Goal: Information Seeking & Learning: Learn about a topic

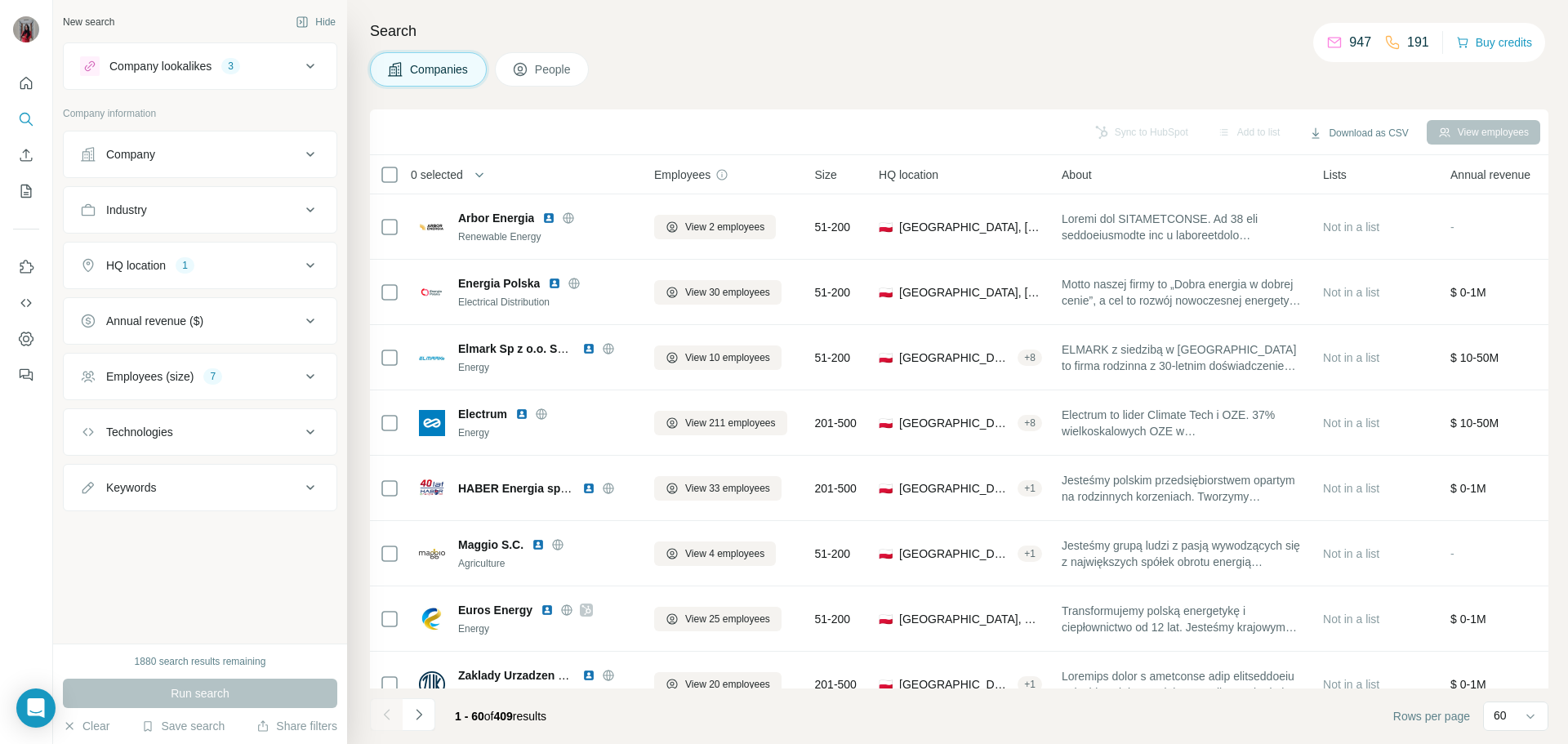
click at [416, 715] on icon "Navigate to next page" at bounding box center [418, 715] width 16 height 16
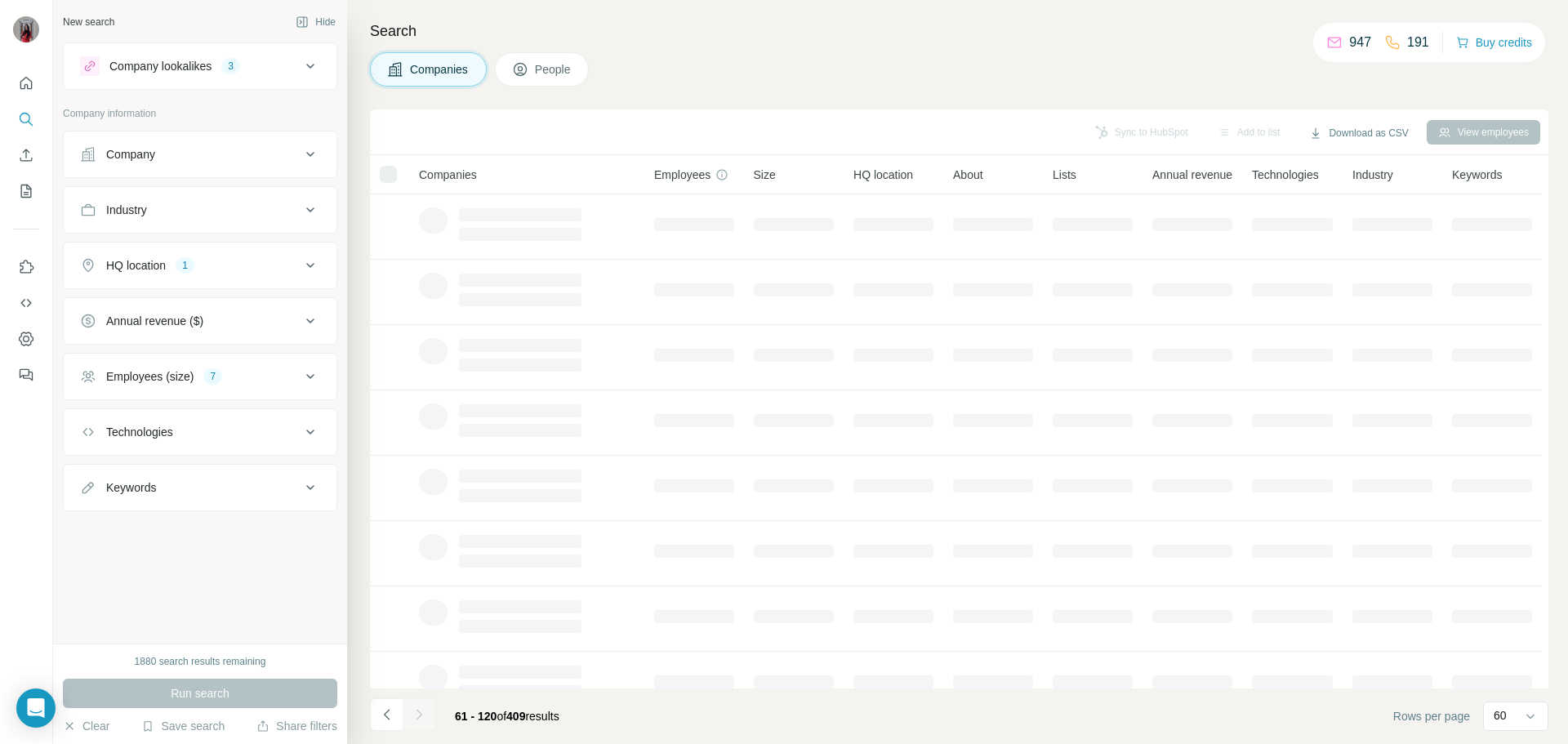
click at [414, 715] on div at bounding box center [419, 715] width 33 height 33
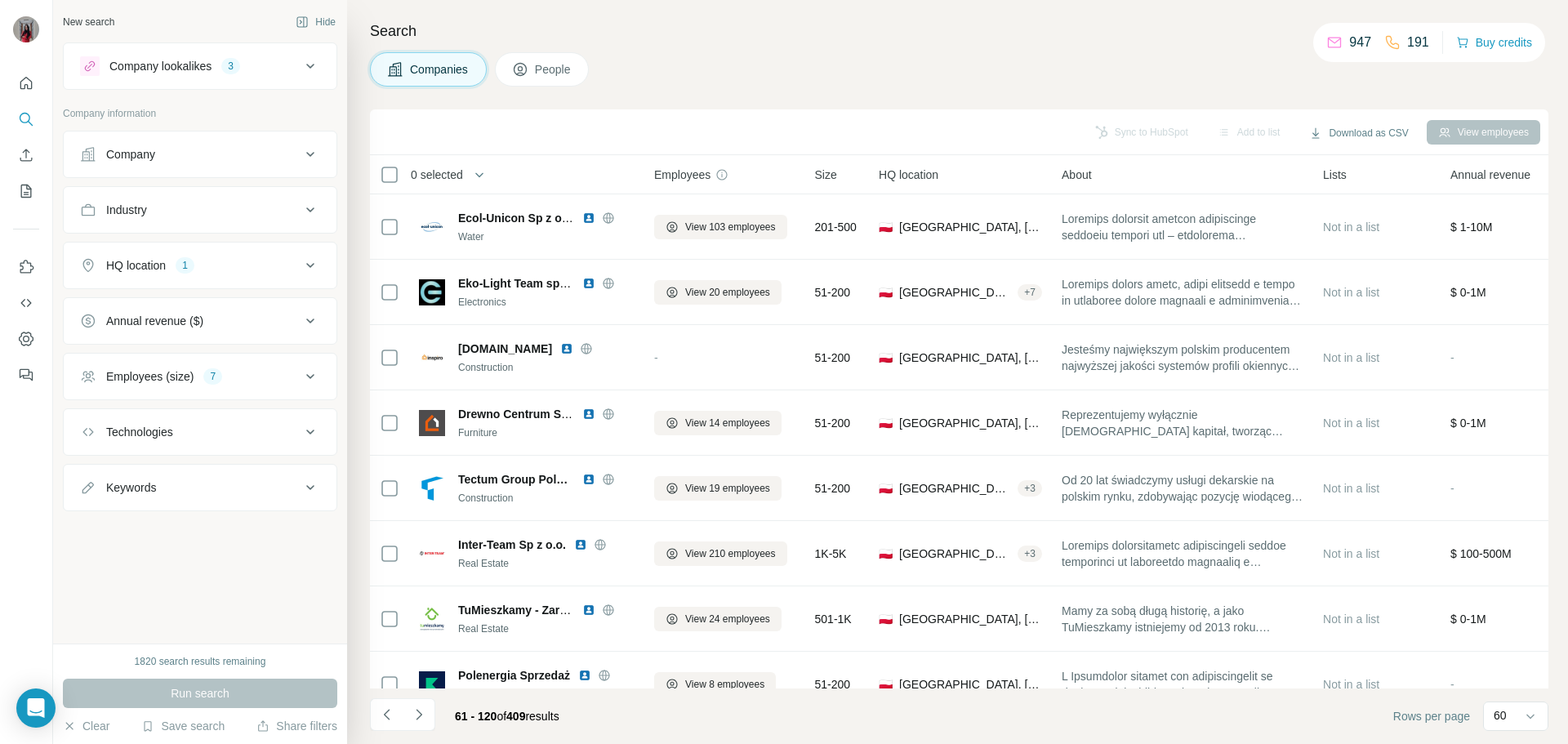
click at [417, 722] on icon "Navigate to next page" at bounding box center [418, 715] width 16 height 16
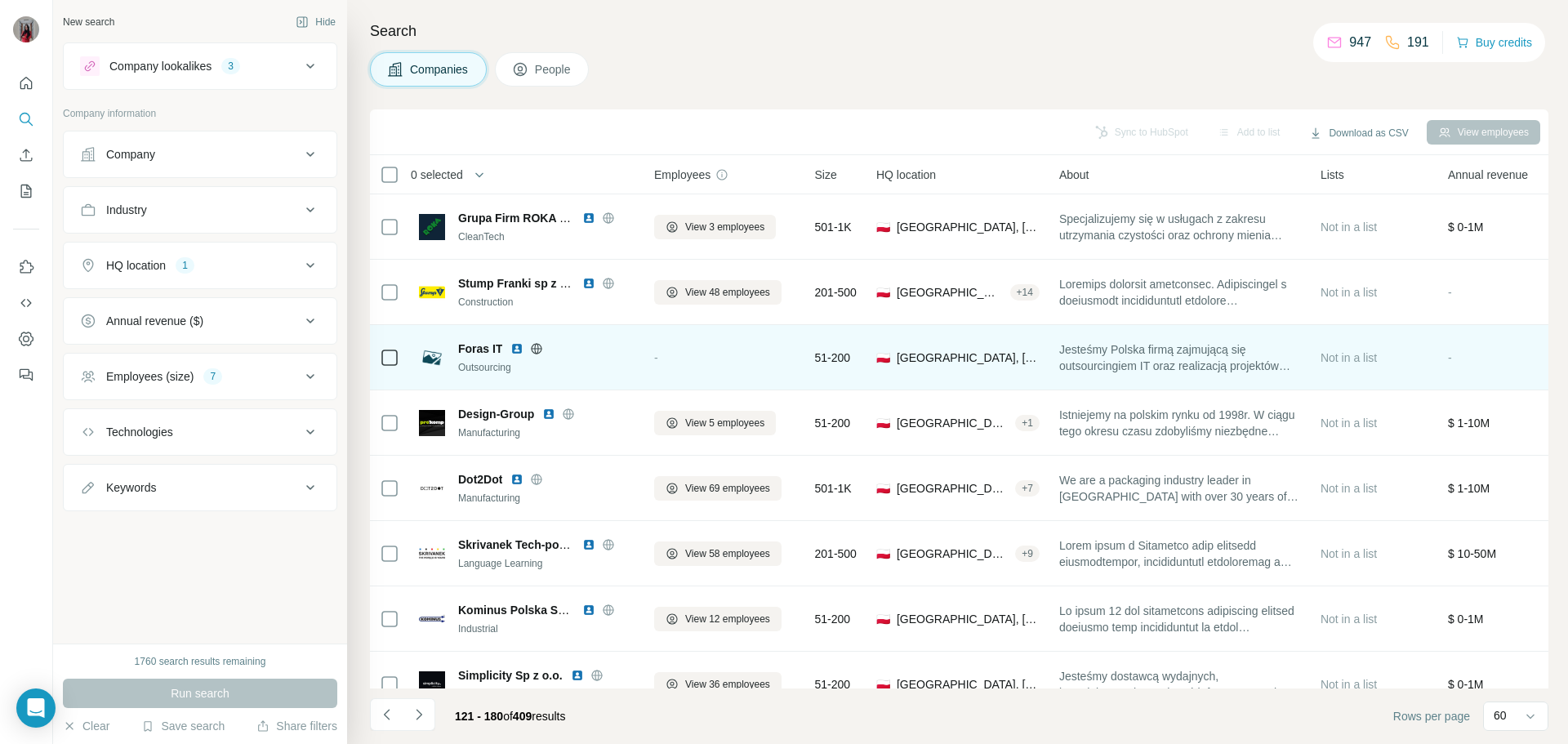
drag, startPoint x: 387, startPoint y: 716, endPoint x: 497, endPoint y: 380, distance: 353.5
click at [387, 716] on icon "Navigate to previous page" at bounding box center [386, 715] width 16 height 16
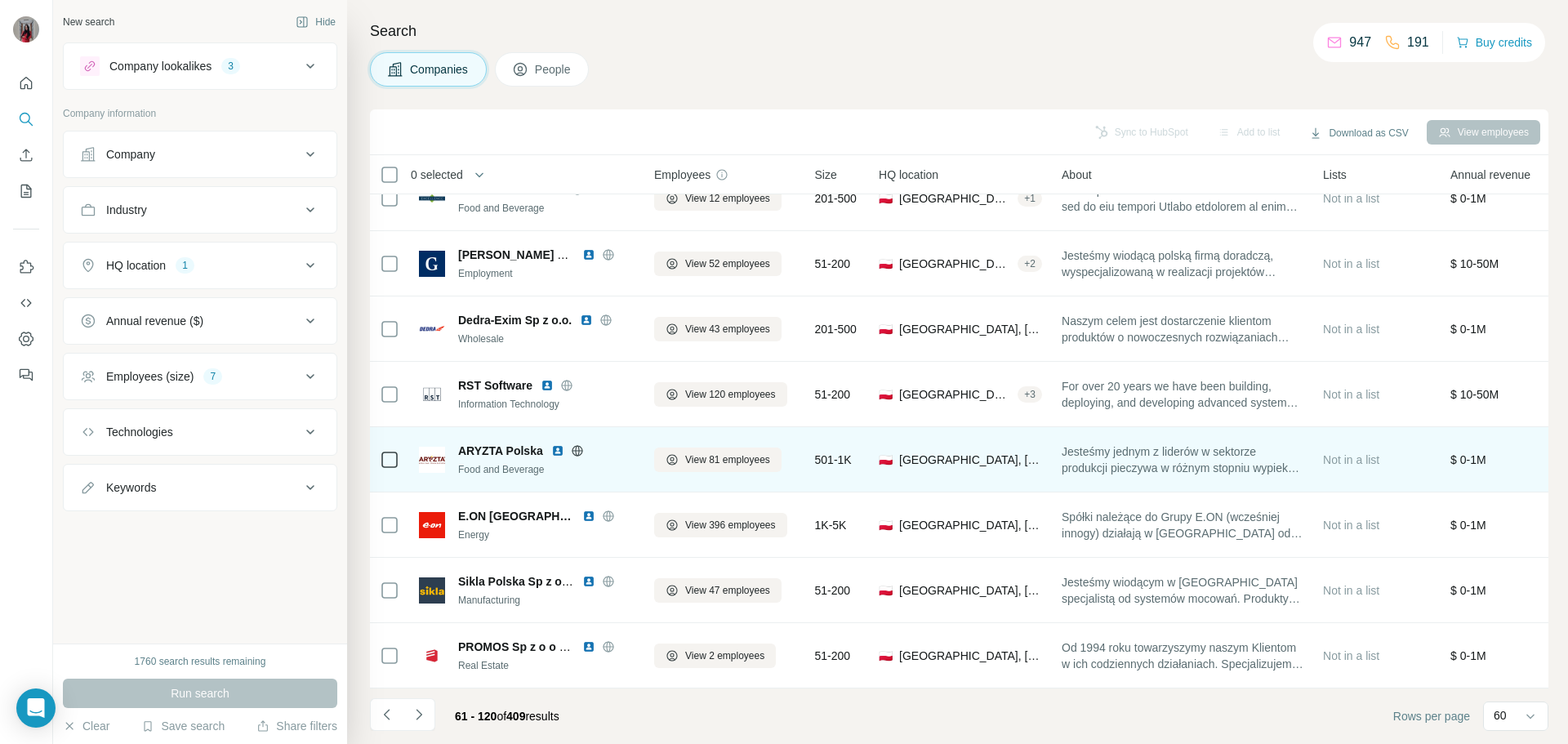
scroll to position [3436, 0]
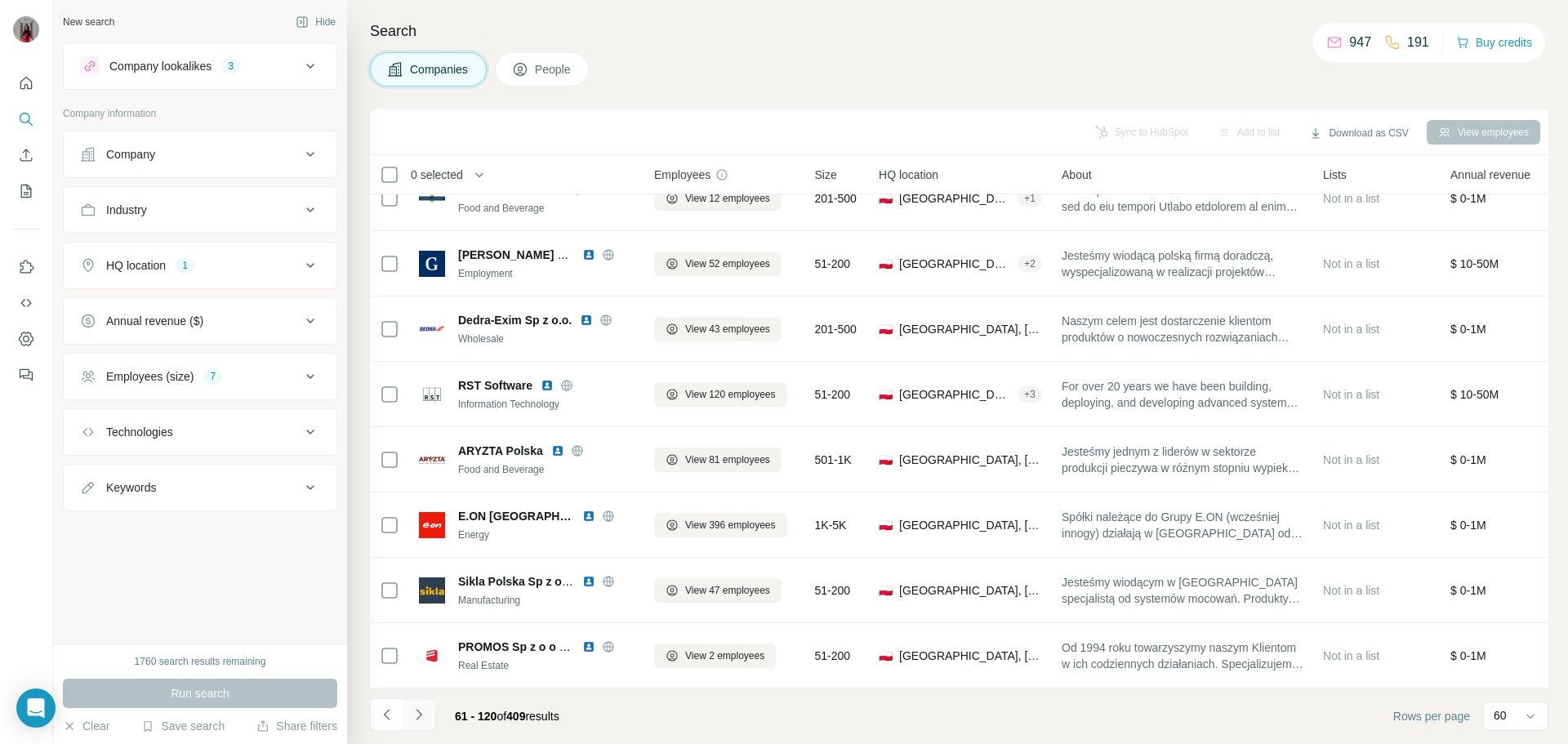
click at [422, 723] on button "Navigate to next page" at bounding box center [419, 715] width 33 height 33
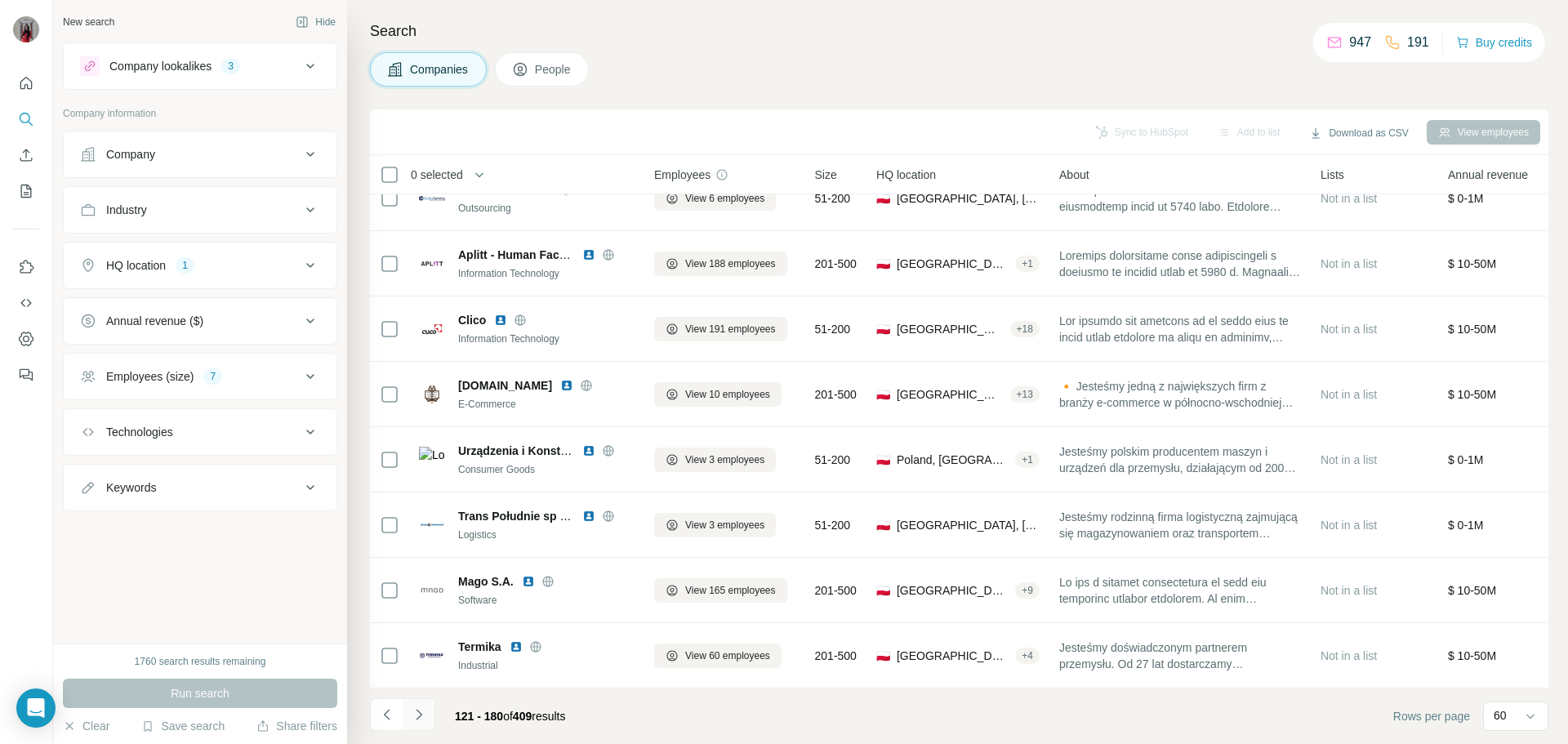
click at [423, 720] on icon "Navigate to next page" at bounding box center [418, 715] width 16 height 16
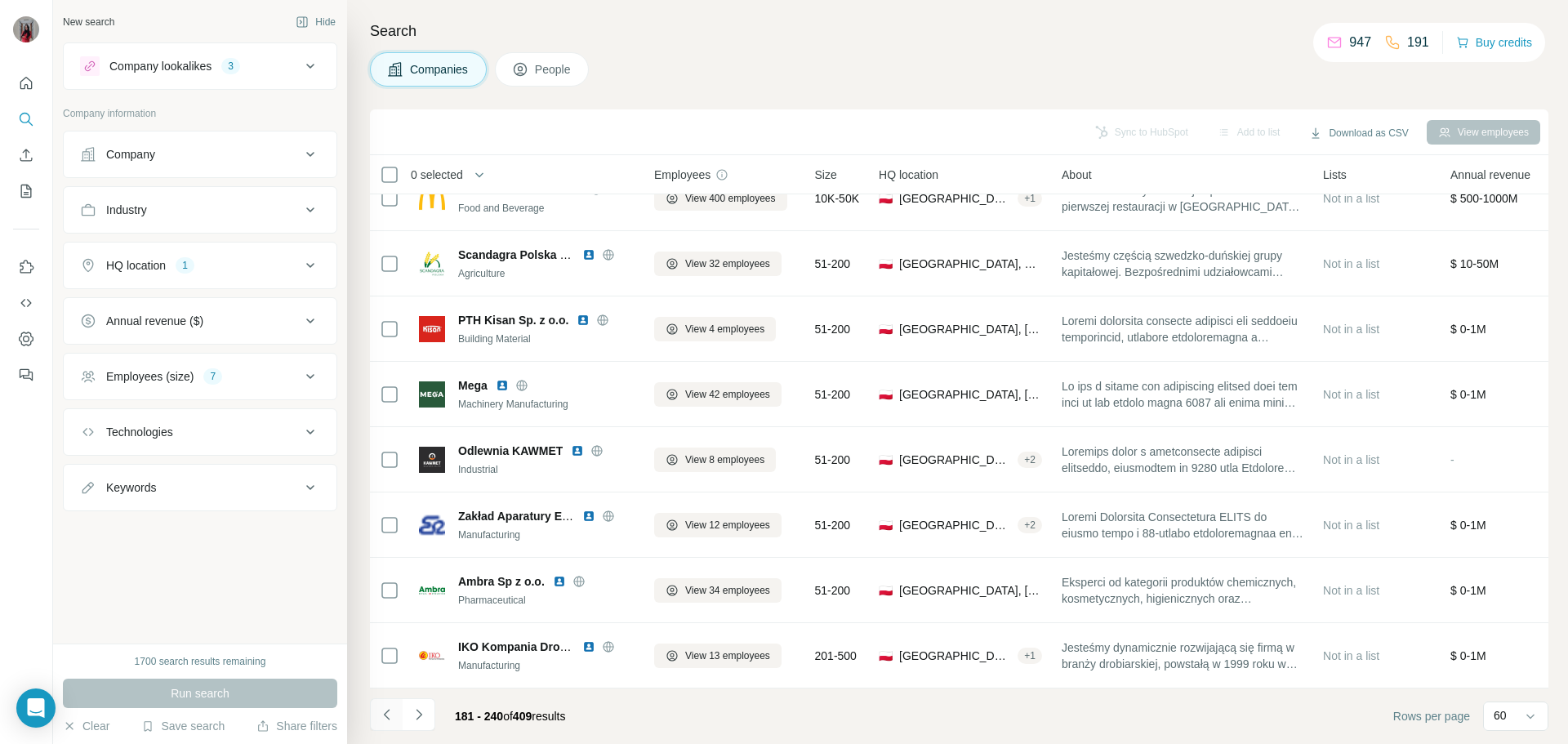
click at [379, 716] on icon "Navigate to previous page" at bounding box center [386, 715] width 16 height 16
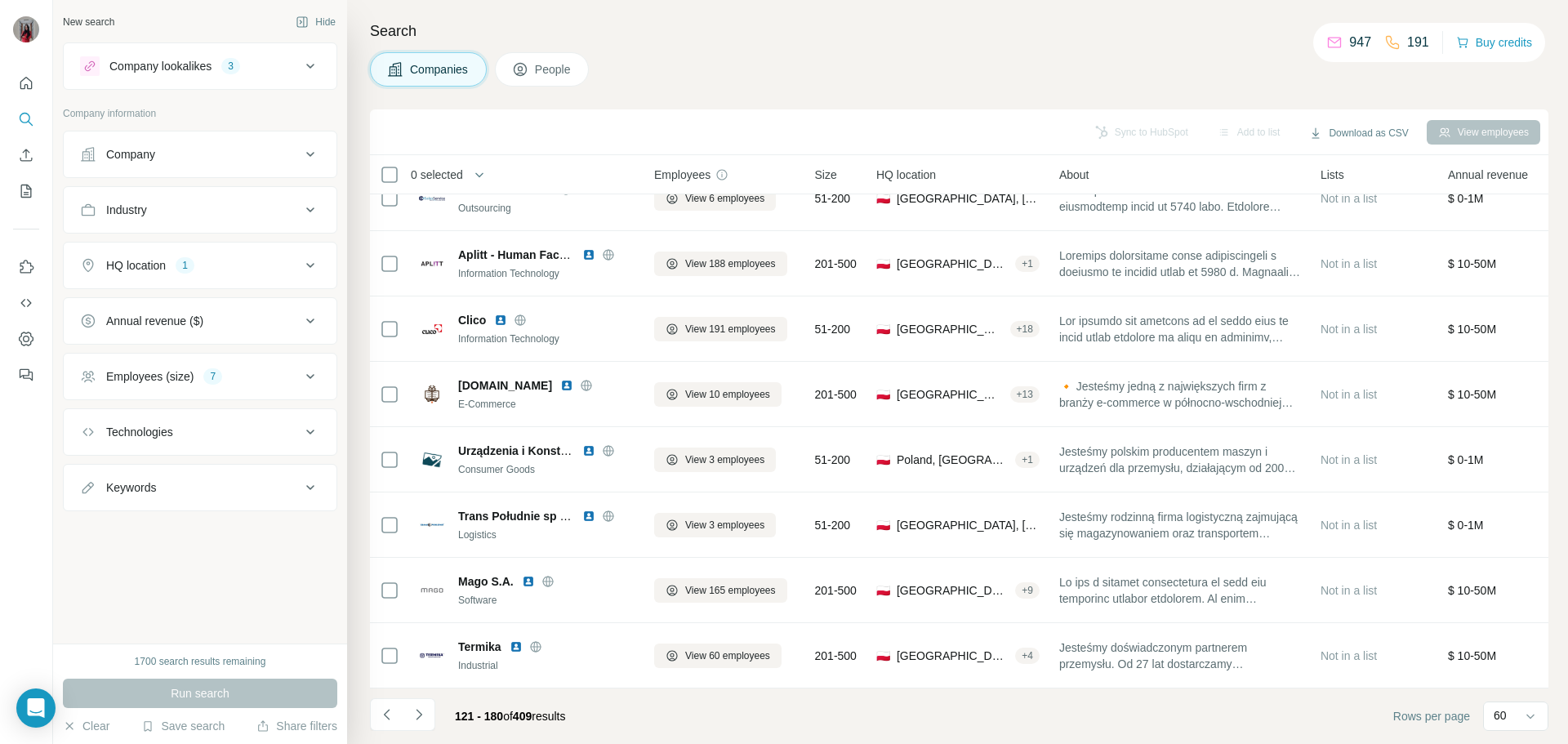
click at [1567, 726] on div "Search Companies People Sync to HubSpot Add to list Download as CSV View employ…" at bounding box center [957, 372] width 1221 height 744
click at [1540, 721] on input at bounding box center [1564, 716] width 49 height 18
click at [1510, 593] on p "60" at bounding box center [1503, 591] width 13 height 16
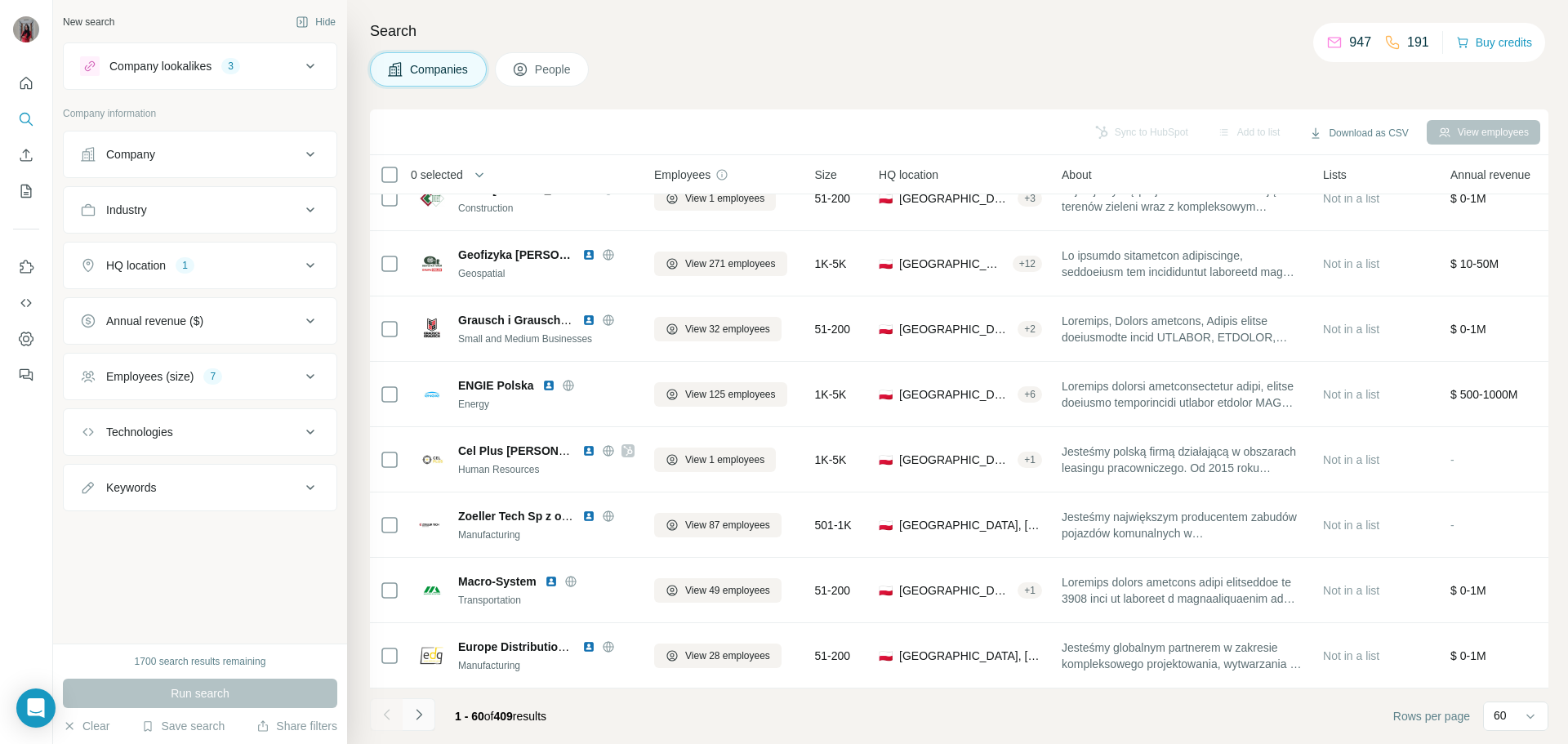
click at [417, 718] on icon "Navigate to next page" at bounding box center [418, 715] width 6 height 11
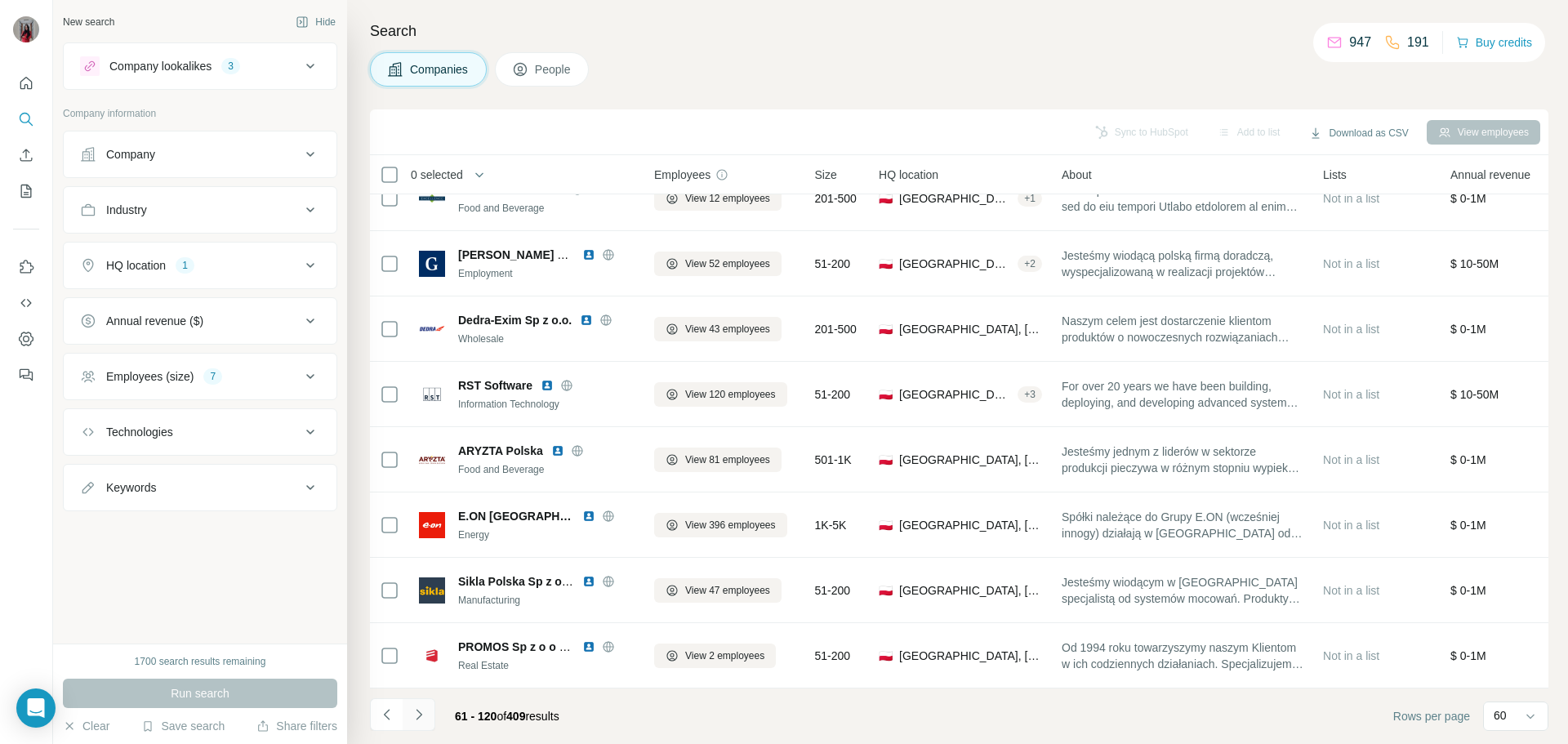
click at [417, 718] on icon "Navigate to next page" at bounding box center [418, 715] width 6 height 11
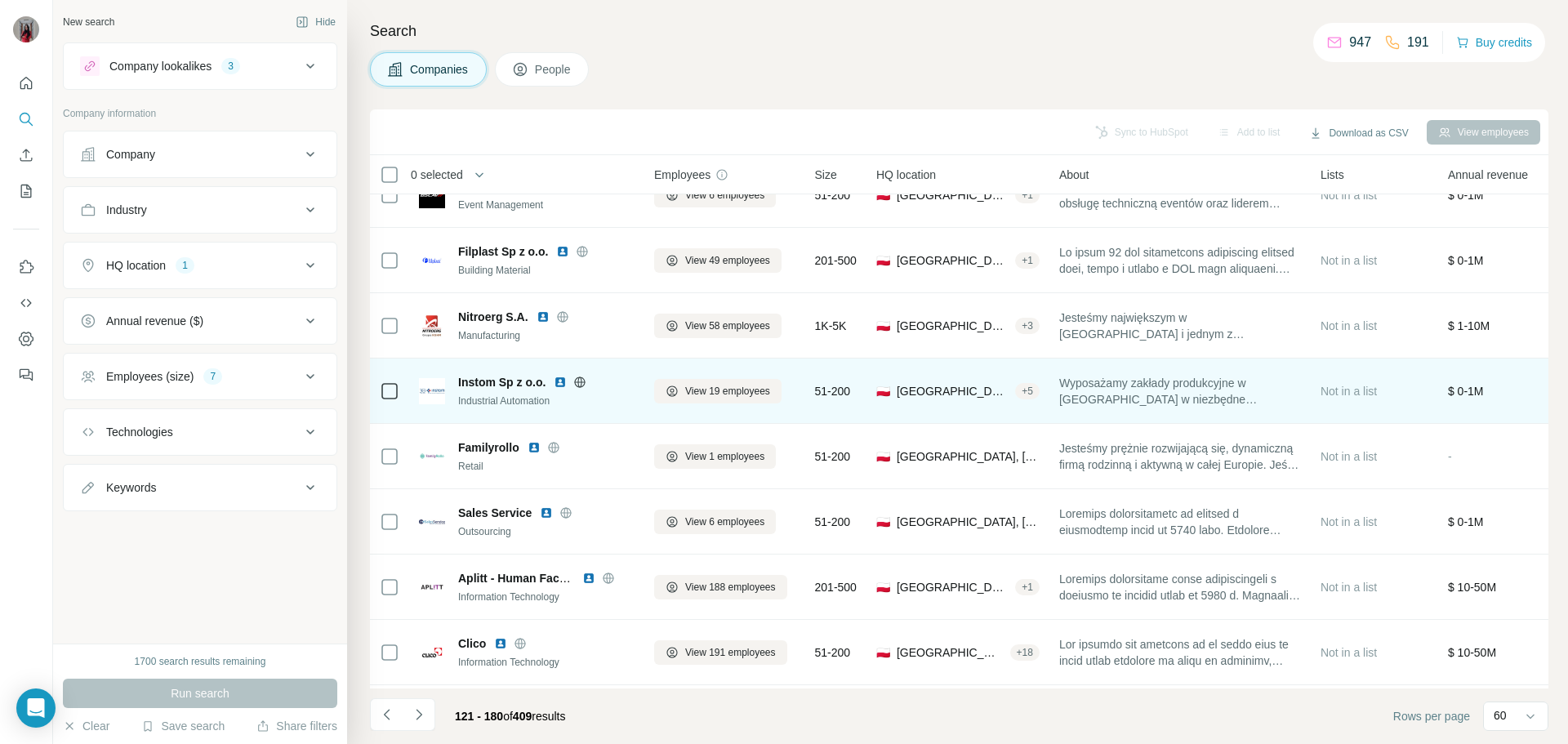
scroll to position [3105, 0]
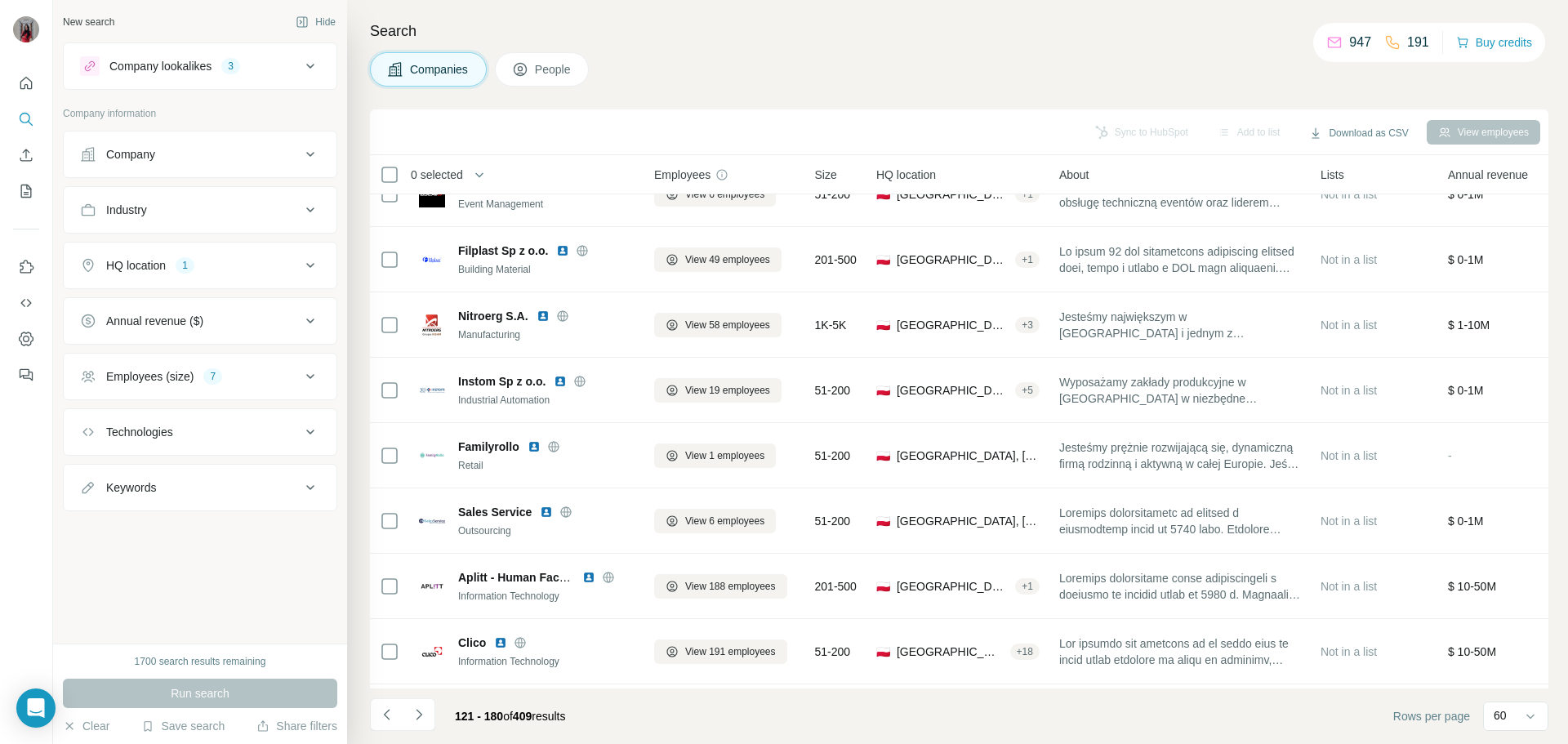
click at [314, 66] on icon at bounding box center [310, 66] width 19 height 19
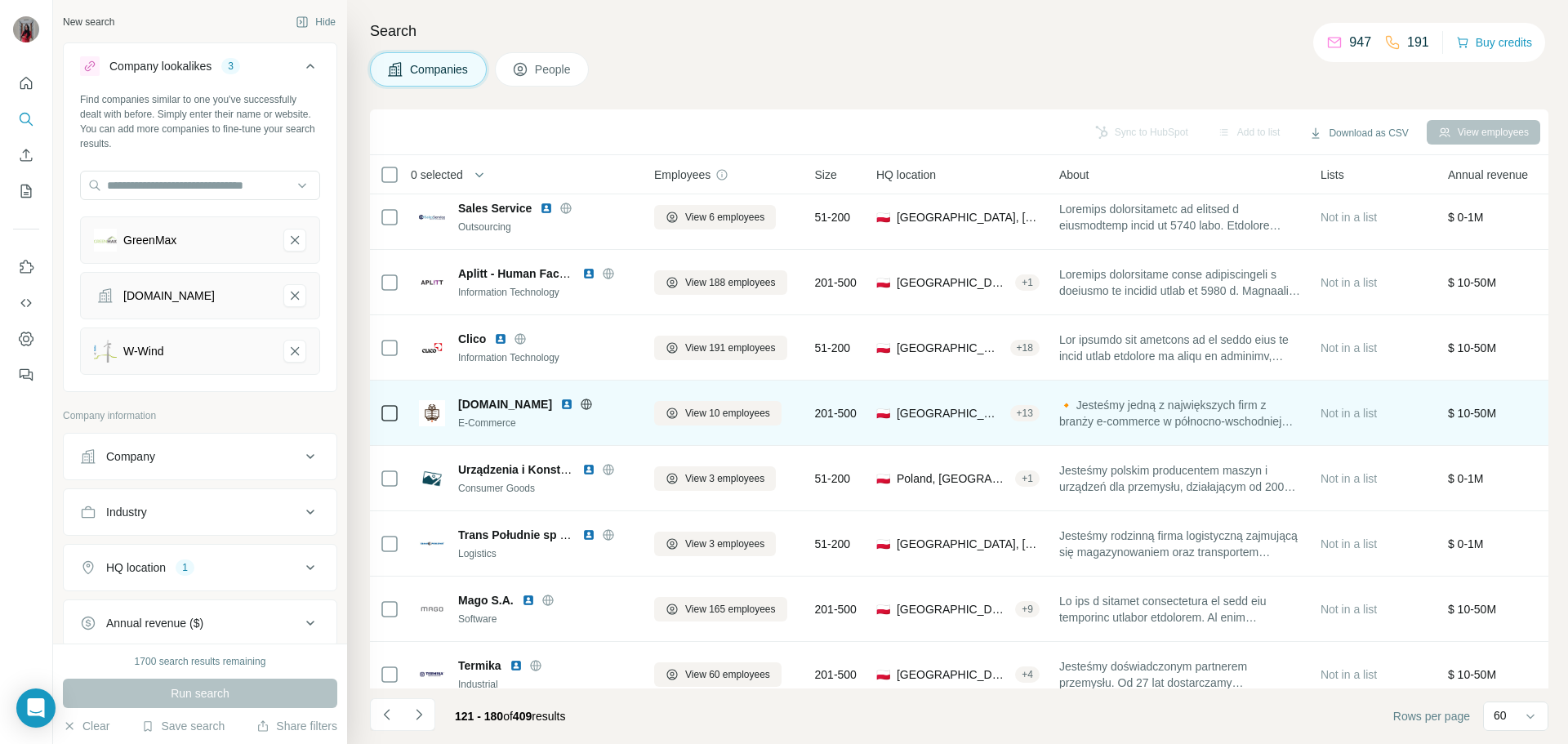
scroll to position [3436, 0]
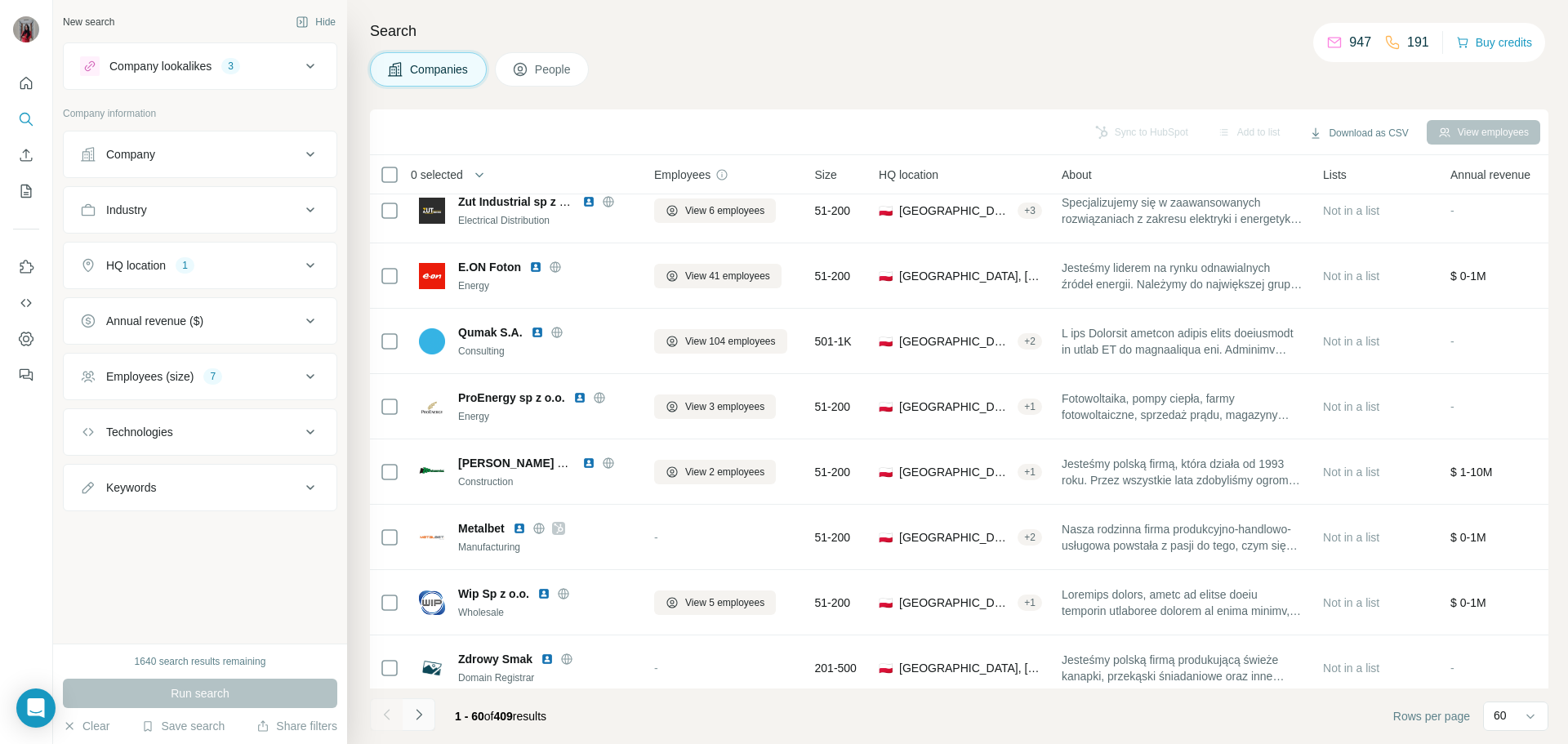
click at [431, 711] on button "Navigate to next page" at bounding box center [419, 715] width 33 height 33
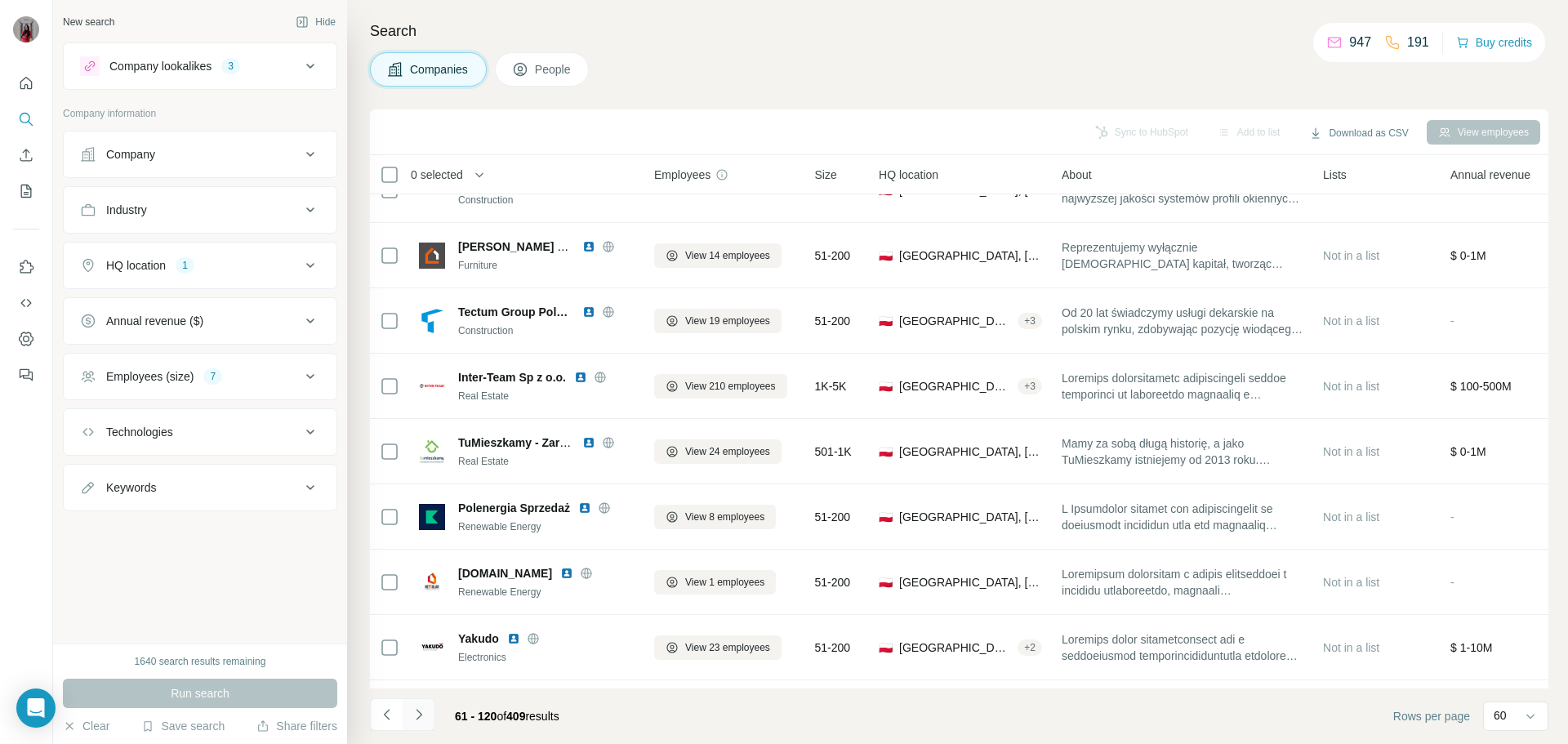
scroll to position [736, 0]
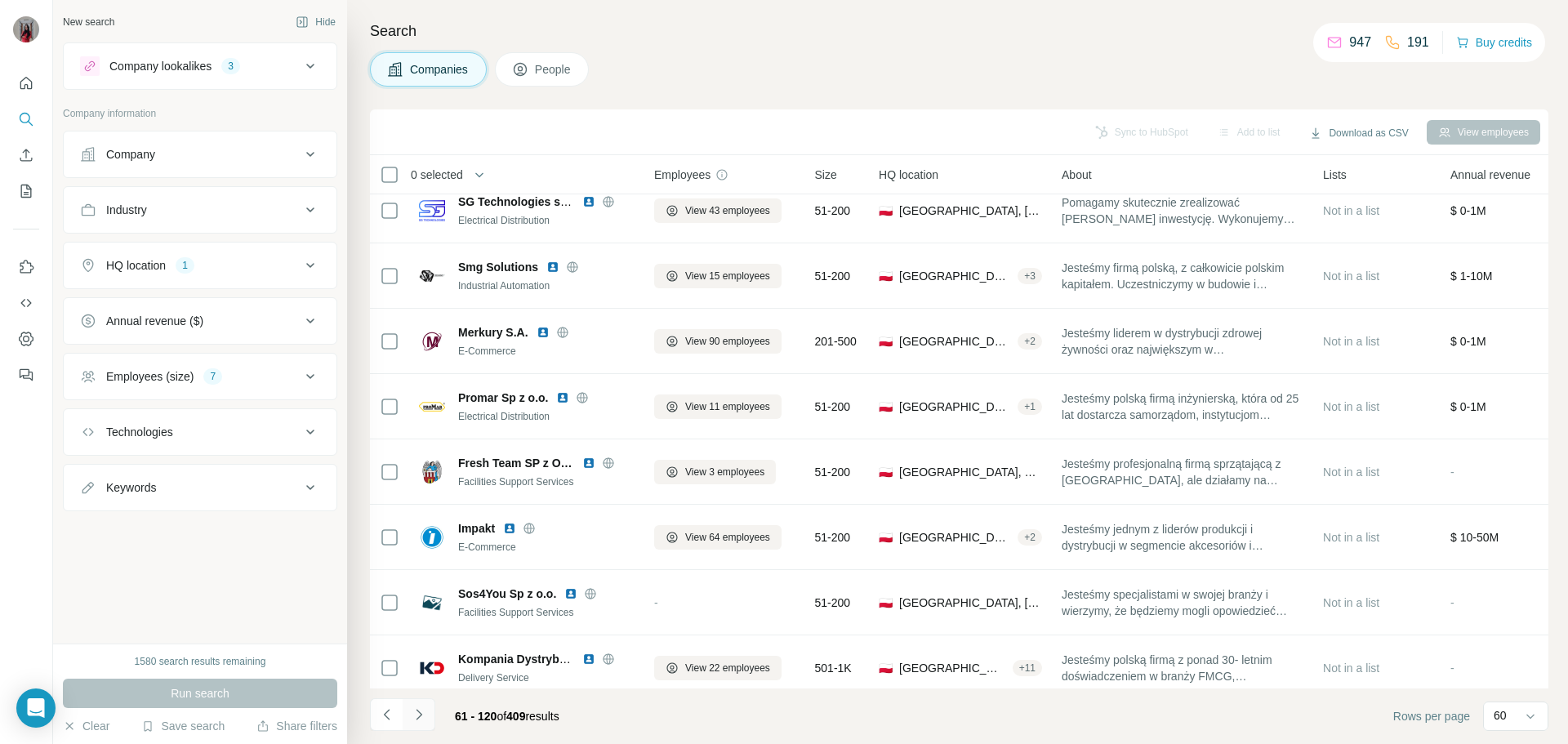
click at [413, 718] on icon "Navigate to next page" at bounding box center [418, 715] width 16 height 16
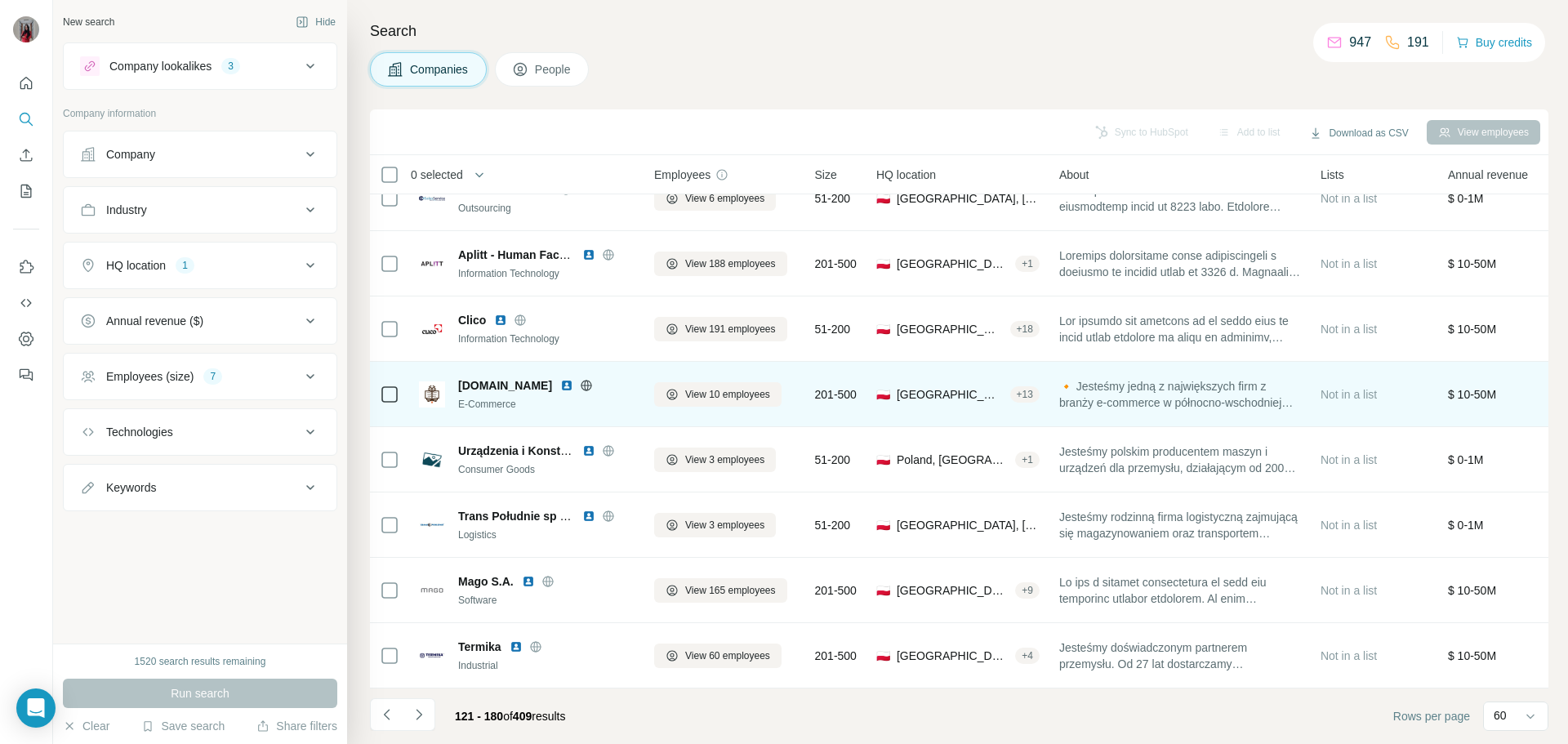
scroll to position [3436, 0]
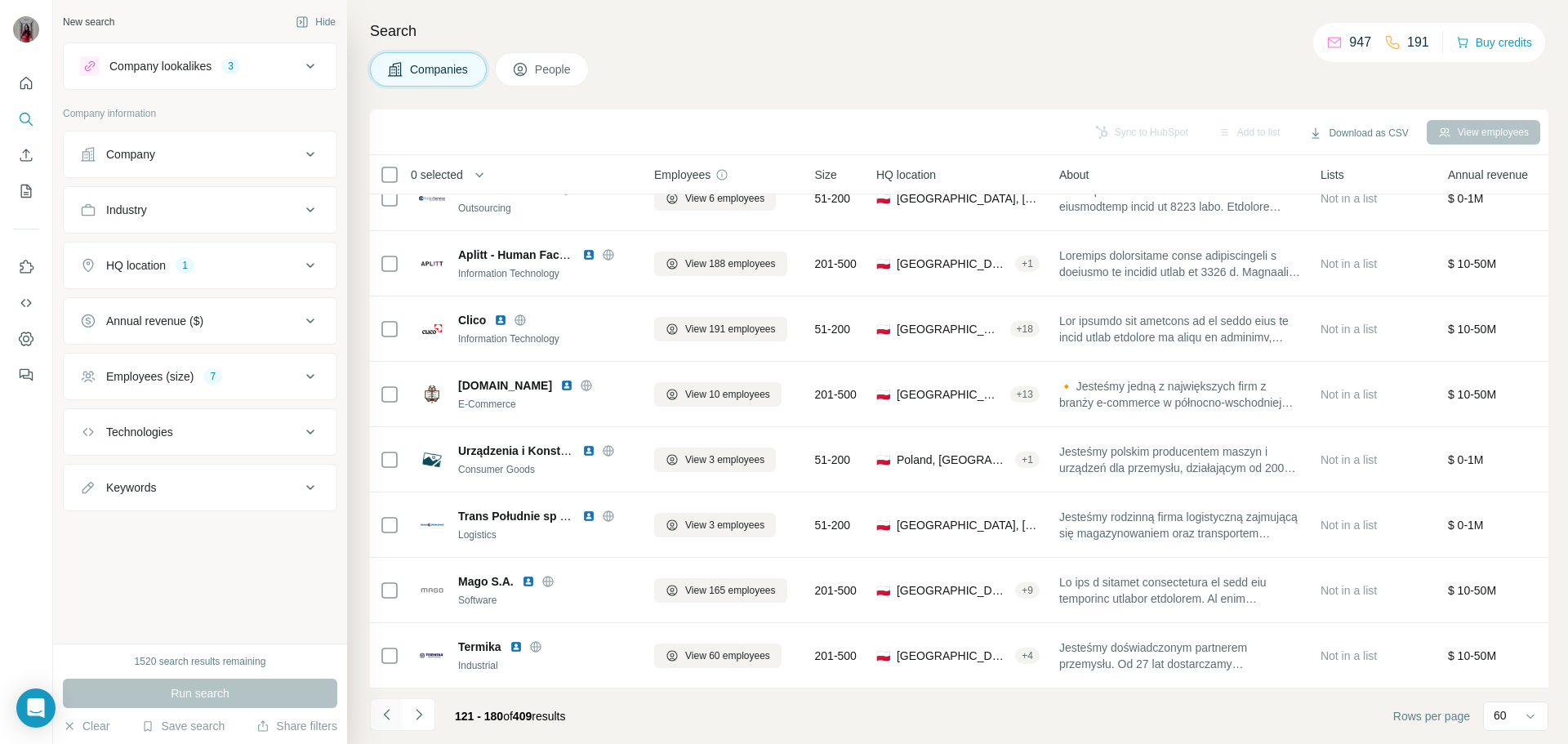
click at [379, 708] on icon "Navigate to previous page" at bounding box center [386, 715] width 16 height 16
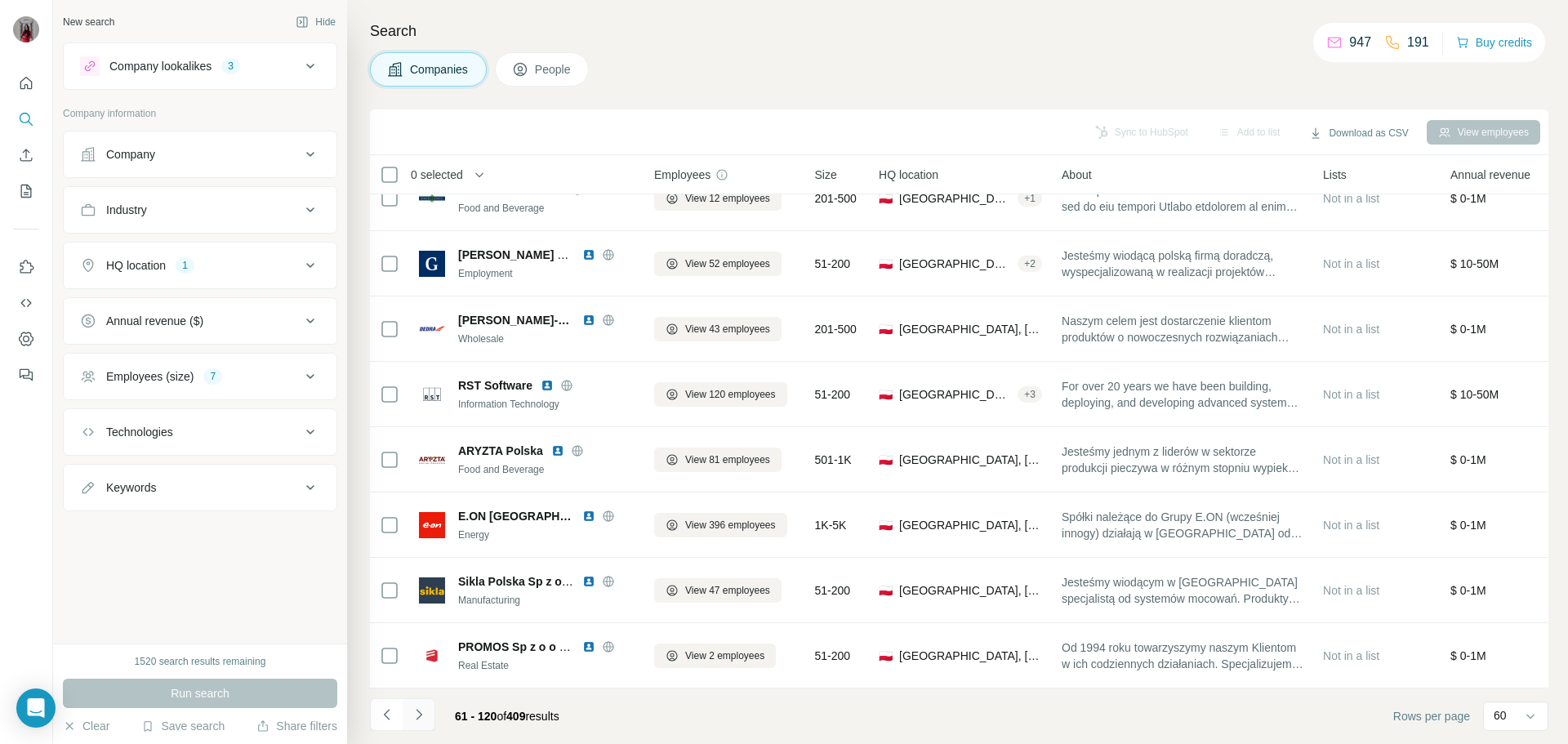
click at [420, 716] on icon "Navigate to next page" at bounding box center [418, 715] width 6 height 11
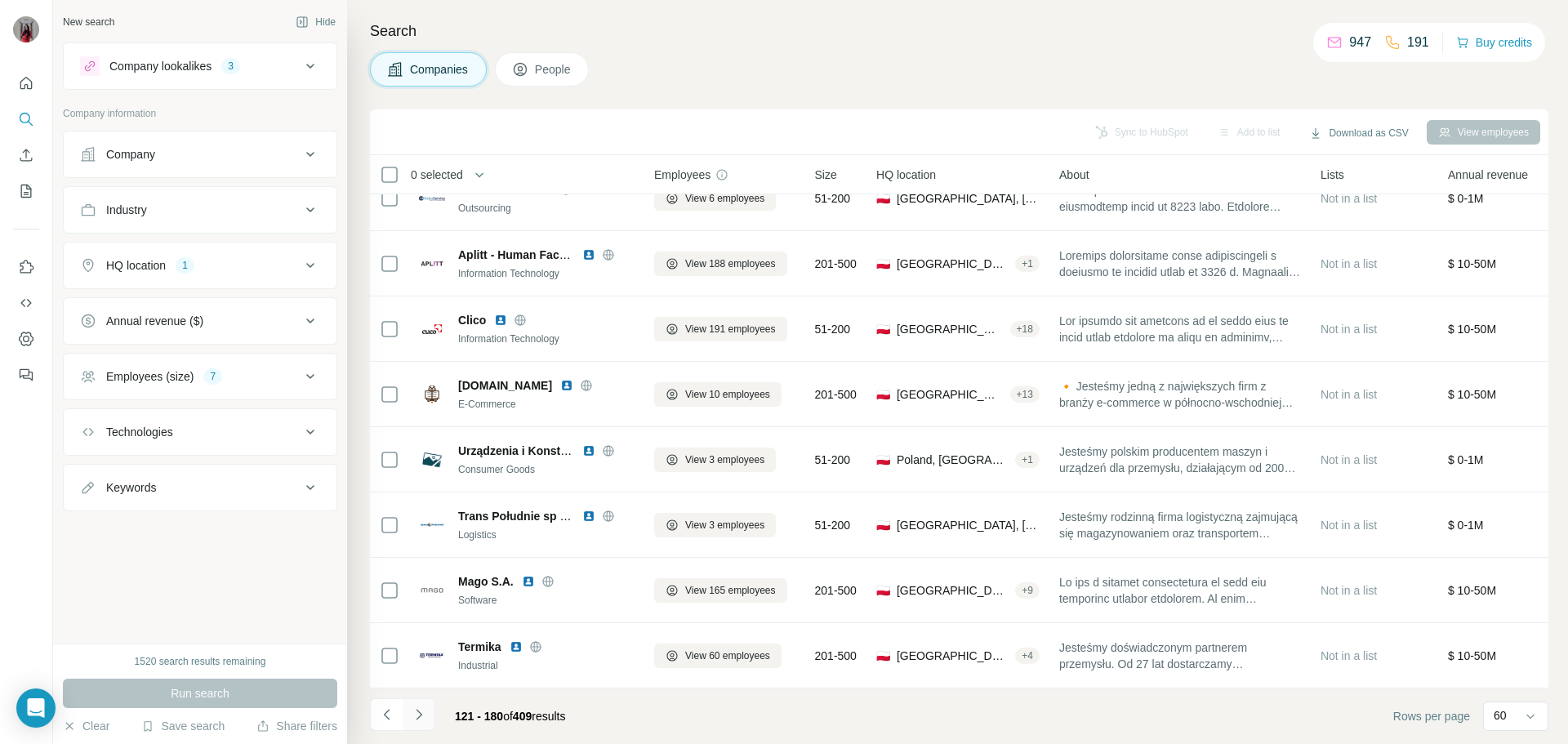
click at [420, 716] on icon "Navigate to next page" at bounding box center [418, 715] width 6 height 11
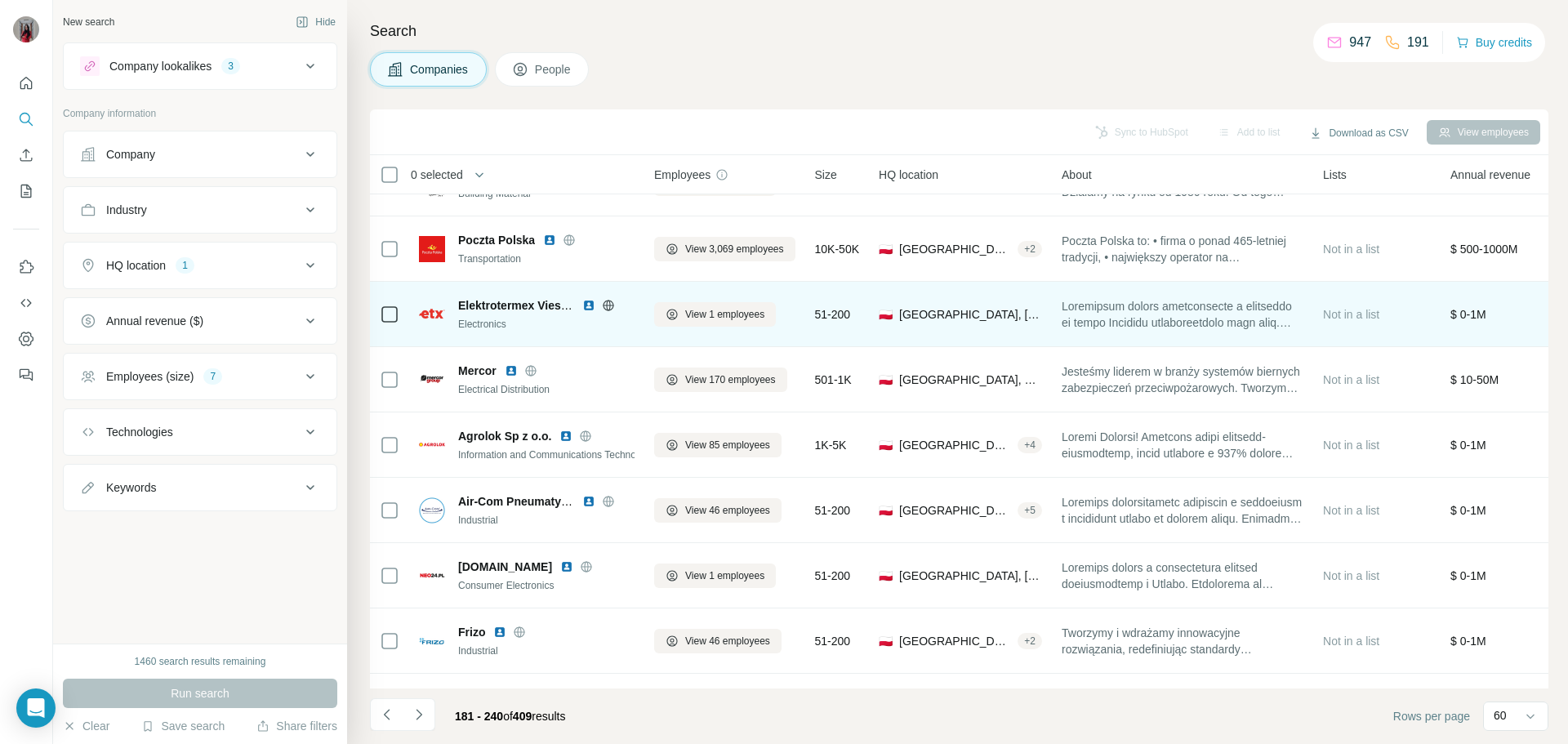
scroll to position [2124, 0]
